Goal: Complete application form

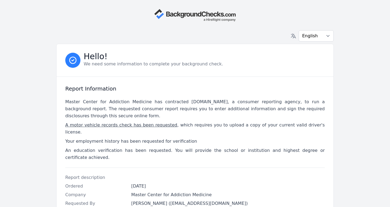
scroll to position [174, 0]
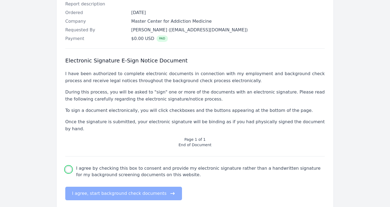
click at [70, 167] on input "I agree by checking this box to consent and provide my electronic signature rat…" at bounding box center [68, 170] width 6 height 6
checkbox input "true"
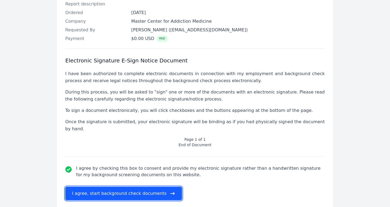
click at [104, 187] on button "I agree, start background check documents" at bounding box center [123, 194] width 117 height 14
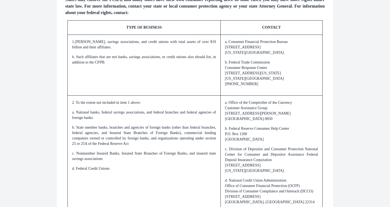
scroll to position [817, 0]
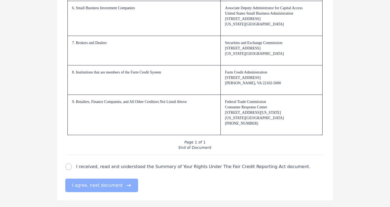
click at [66, 168] on div "fair credit reporting act check I received, read and understood the Summary of …" at bounding box center [194, 173] width 259 height 37
click at [71, 166] on input "I received, read and understood the Summary of Your Rights Under The Fair Credi…" at bounding box center [68, 167] width 6 height 6
checkbox input "true"
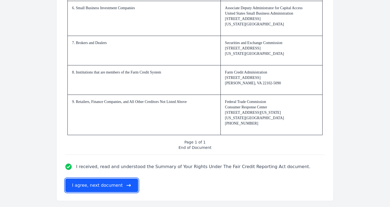
click at [98, 184] on button "I agree, next document" at bounding box center [101, 186] width 73 height 14
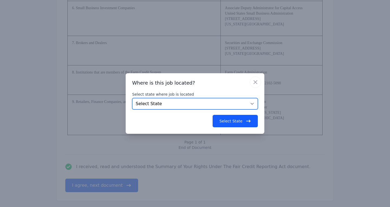
click at [177, 102] on select "Select State [US_STATE] [US_STATE] [US_STATE] [US_STATE] [US_STATE] [US_STATE] …" at bounding box center [195, 103] width 126 height 11
select select "NH"
click at [132, 99] on select "Select State [US_STATE] [US_STATE] [US_STATE] [US_STATE] [US_STATE] [US_STATE] …" at bounding box center [195, 103] width 126 height 11
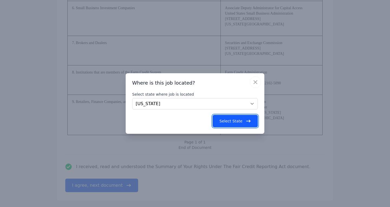
click at [232, 119] on button "Select State" at bounding box center [235, 121] width 45 height 12
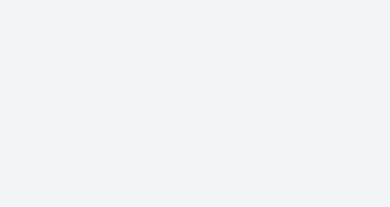
scroll to position [0, 0]
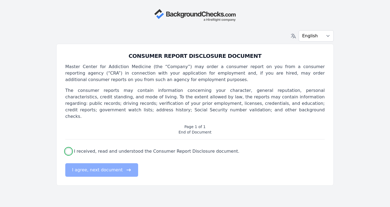
click at [68, 148] on input "I received, read and understood the Consumer Report Disclosure document." at bounding box center [68, 151] width 6 height 6
checkbox input "true"
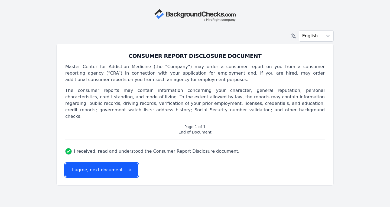
click at [99, 164] on button "I agree, next document" at bounding box center [101, 171] width 73 height 14
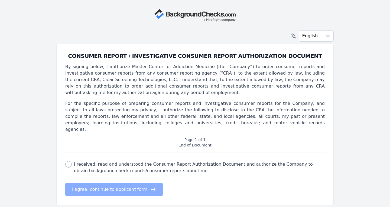
click at [72, 161] on div "consumer report authorization check I received, read and understood the Consume…" at bounding box center [194, 167] width 259 height 13
click at [69, 161] on input "I received, read and understood the Consumer Report Authorization Document and …" at bounding box center [68, 164] width 6 height 6
checkbox input "true"
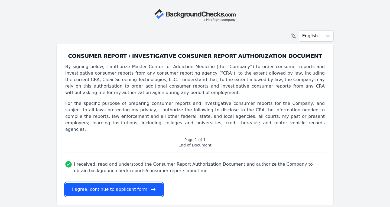
click at [99, 183] on button "I agree, continue to applicant form" at bounding box center [113, 190] width 97 height 14
select select
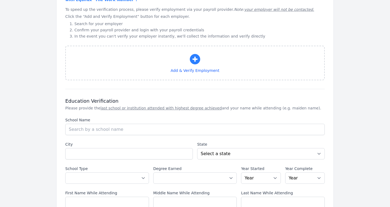
scroll to position [556, 0]
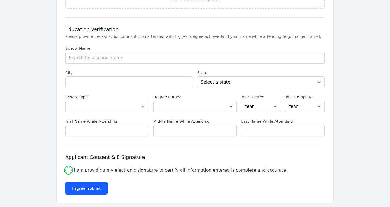
click at [70, 167] on input "I am providing my electronic signature to certify all information entered is co…" at bounding box center [68, 170] width 6 height 6
checkbox input "true"
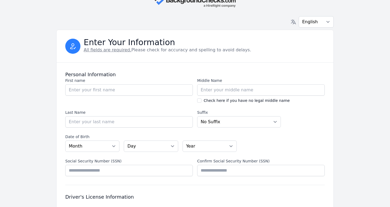
scroll to position [0, 0]
